Goal: Task Accomplishment & Management: Complete application form

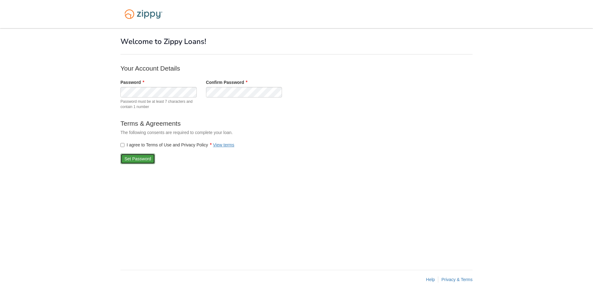
click at [136, 158] on button "Set Password" at bounding box center [138, 158] width 35 height 11
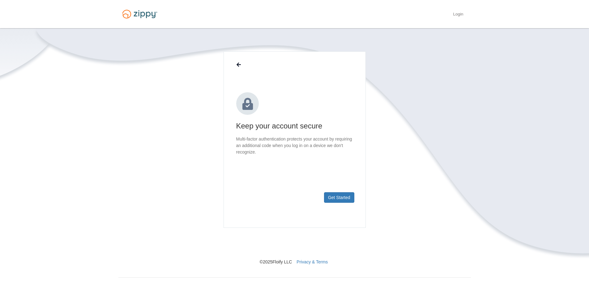
click at [336, 202] on footer "Get Started" at bounding box center [295, 207] width 142 height 40
click at [341, 200] on button "Get Started" at bounding box center [339, 197] width 30 height 11
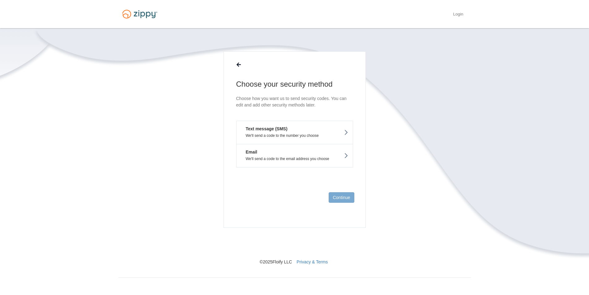
click at [343, 132] on button "Text message (SMS) We'll send a code to the number you choose" at bounding box center [294, 132] width 117 height 23
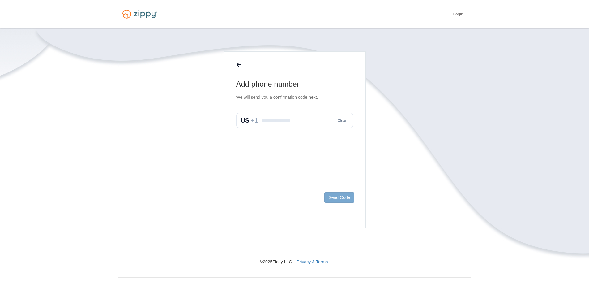
click at [269, 119] on input "text" at bounding box center [294, 120] width 117 height 15
type input "**********"
click at [344, 199] on button "Send Code" at bounding box center [339, 197] width 30 height 11
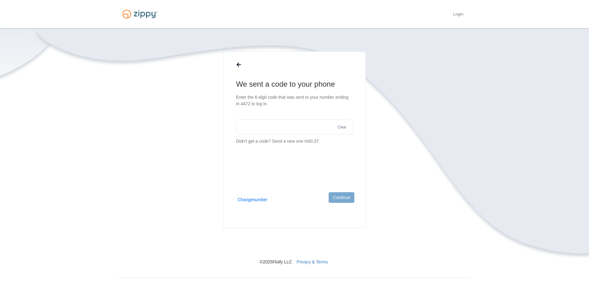
click at [285, 123] on input "text" at bounding box center [294, 126] width 117 height 15
type input "******"
click at [345, 197] on button "Continue" at bounding box center [340, 197] width 25 height 11
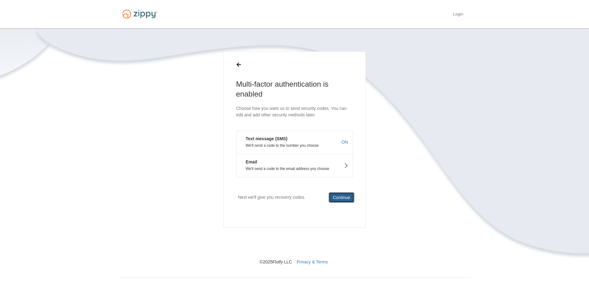
click at [343, 197] on button "Continue" at bounding box center [340, 197] width 25 height 11
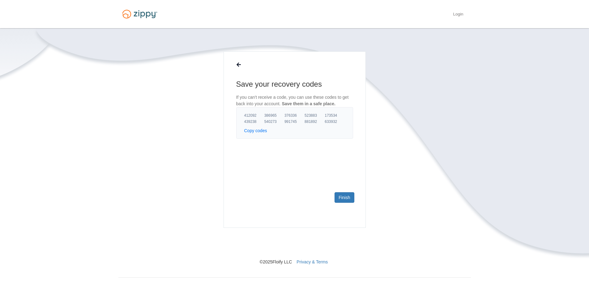
click at [257, 131] on button "Copy codes" at bounding box center [255, 130] width 23 height 6
click at [345, 199] on link "Finish" at bounding box center [343, 197] width 19 height 11
